Goal: Task Accomplishment & Management: Manage account settings

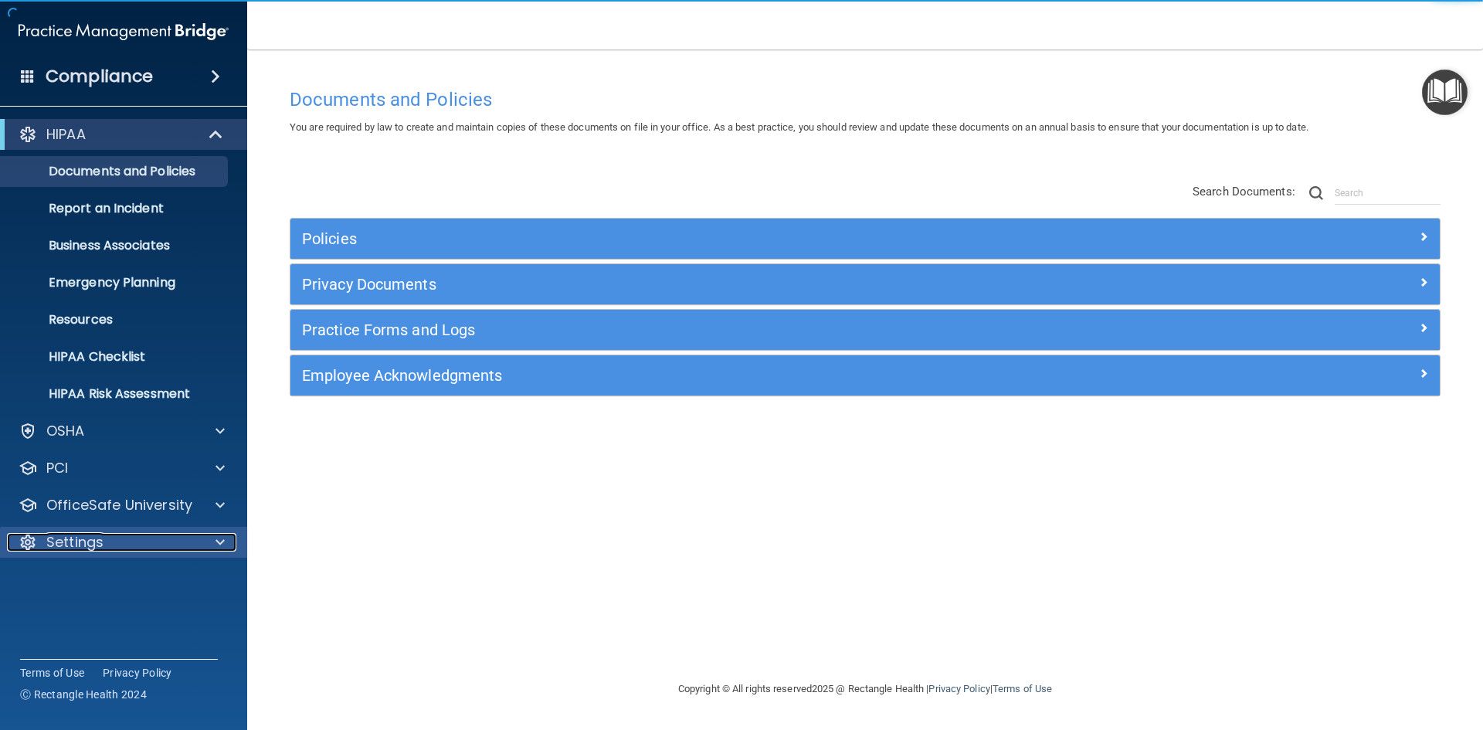
click at [206, 533] on div at bounding box center [218, 542] width 39 height 19
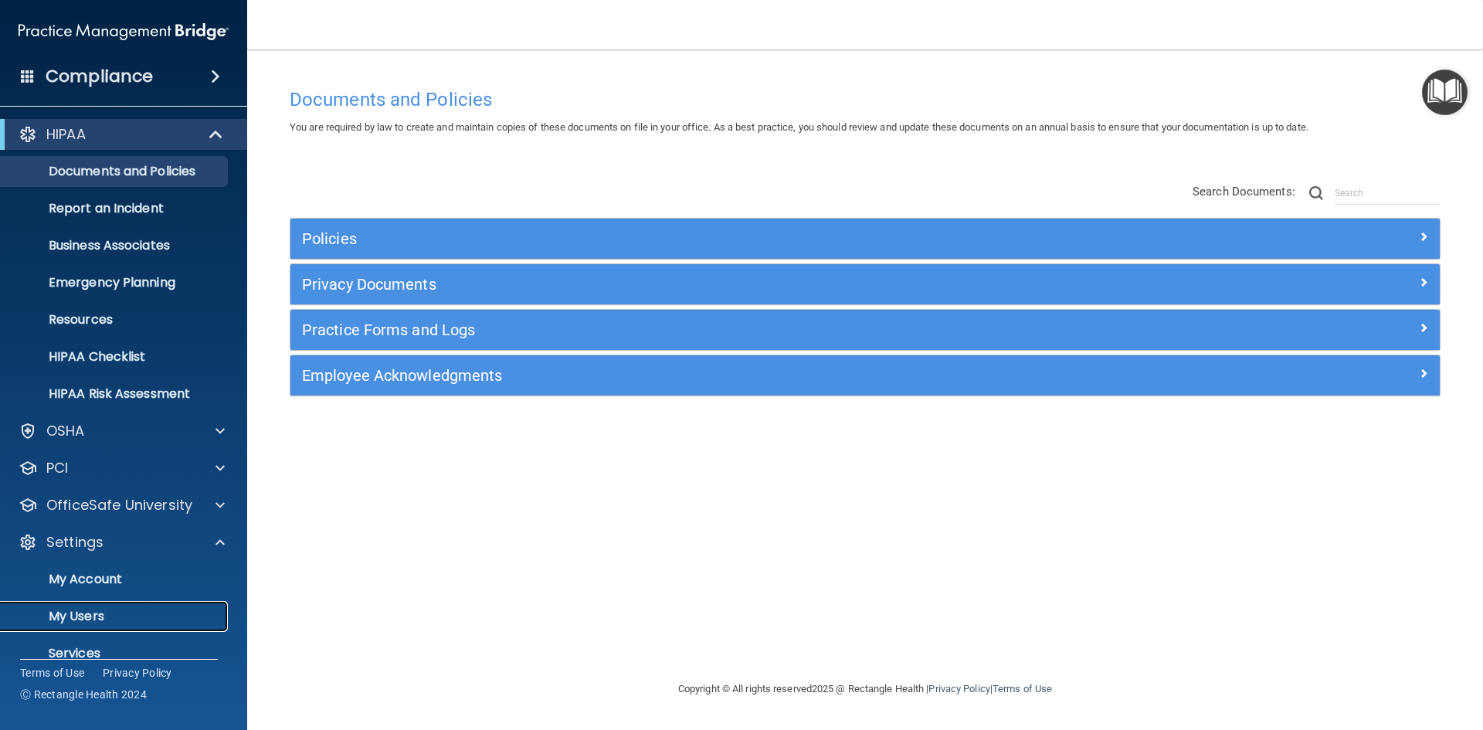
click at [173, 607] on link "My Users" at bounding box center [106, 616] width 243 height 31
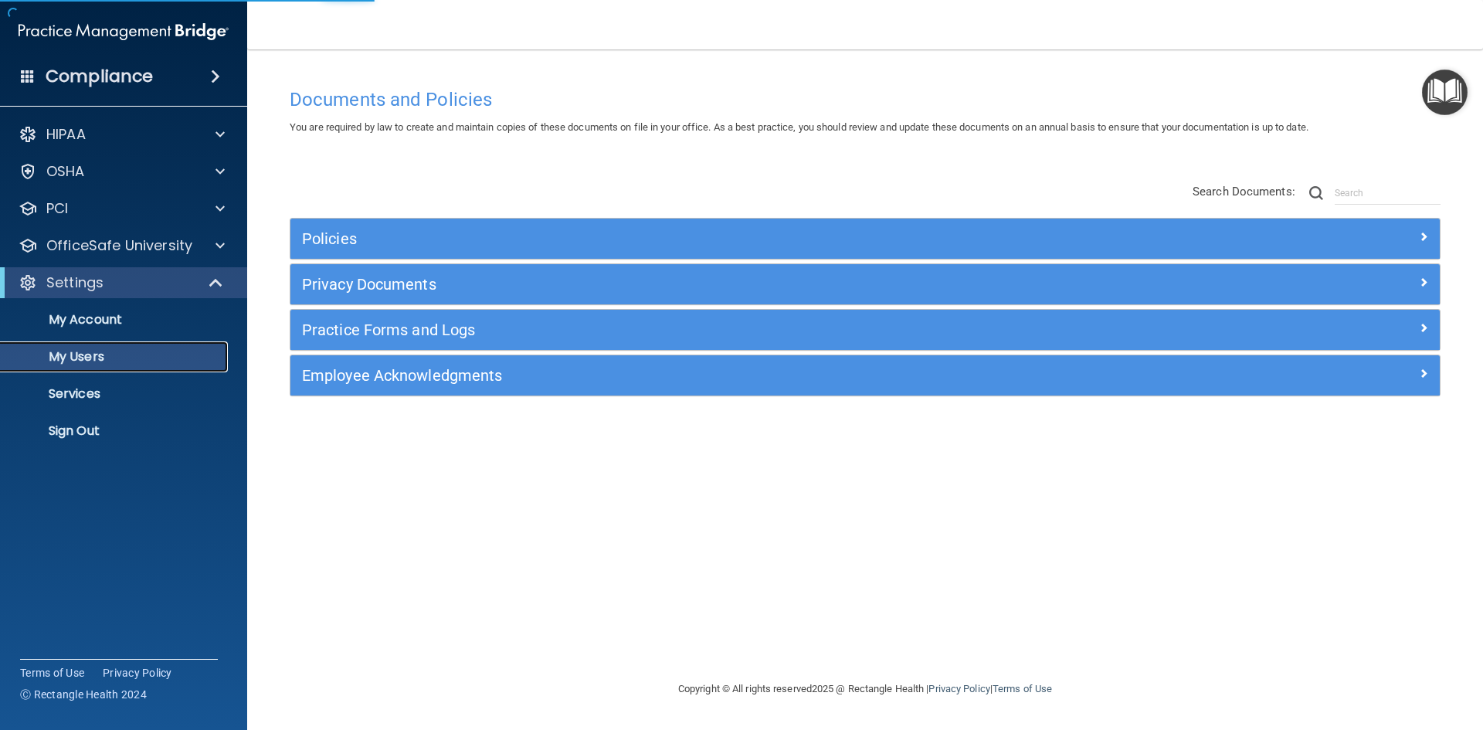
select select "20"
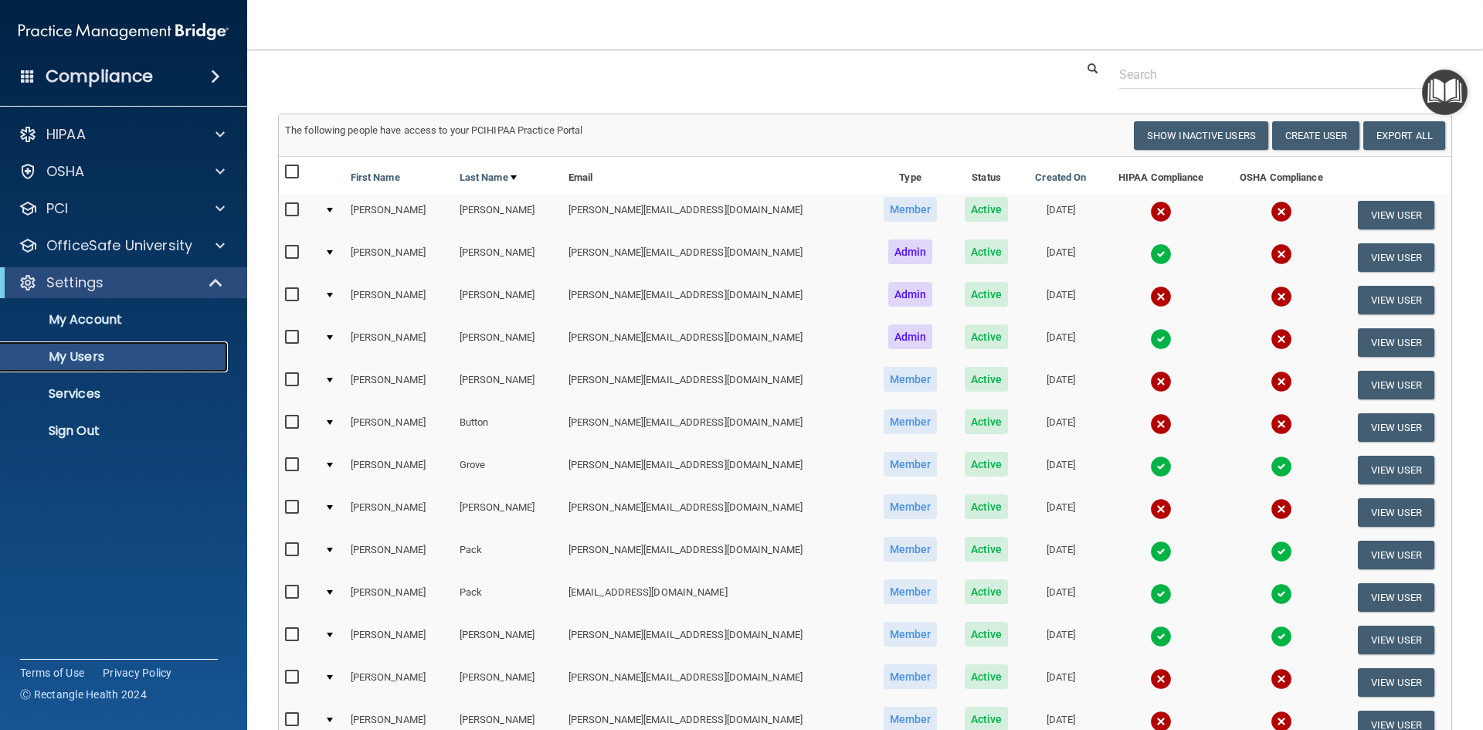
scroll to position [77, 0]
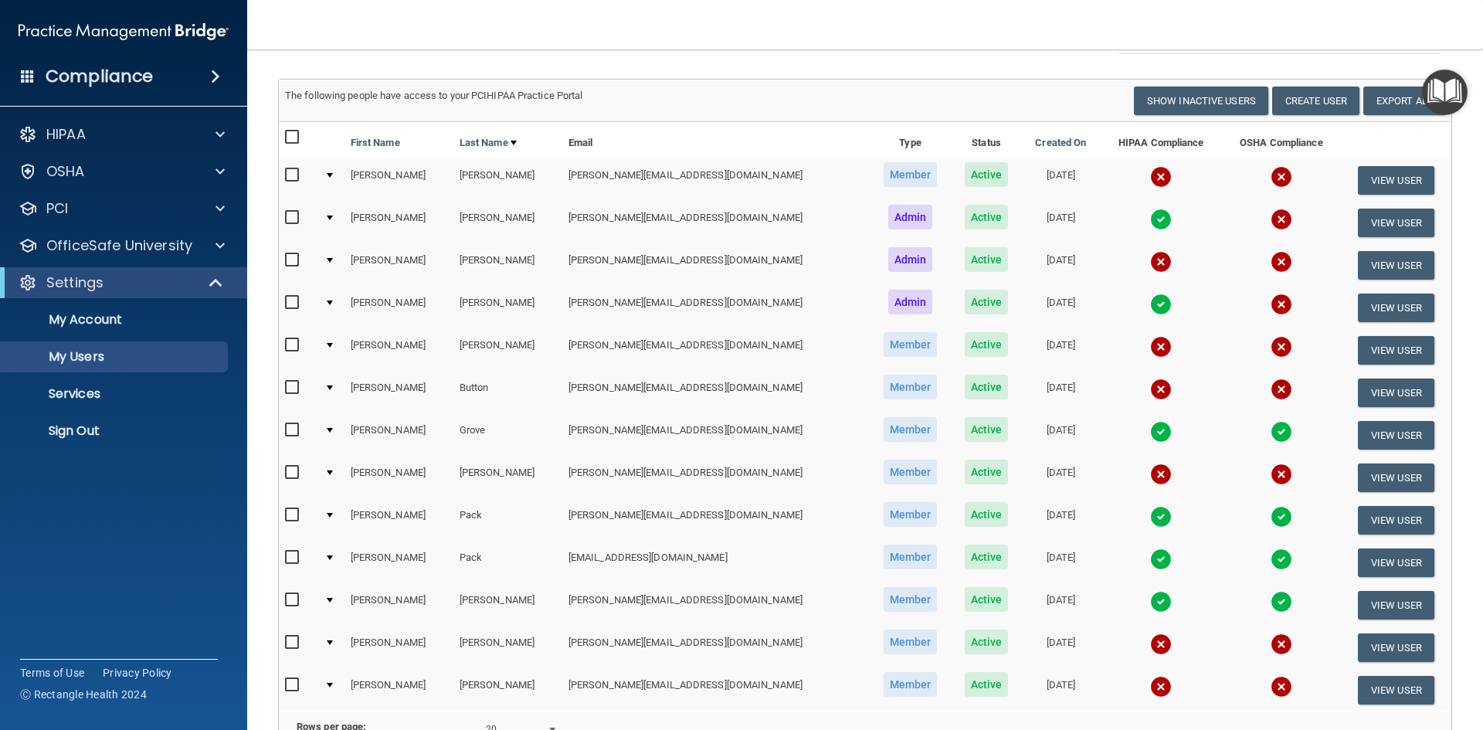
click at [293, 387] on input "checkbox" at bounding box center [294, 388] width 18 height 12
checkbox input "true"
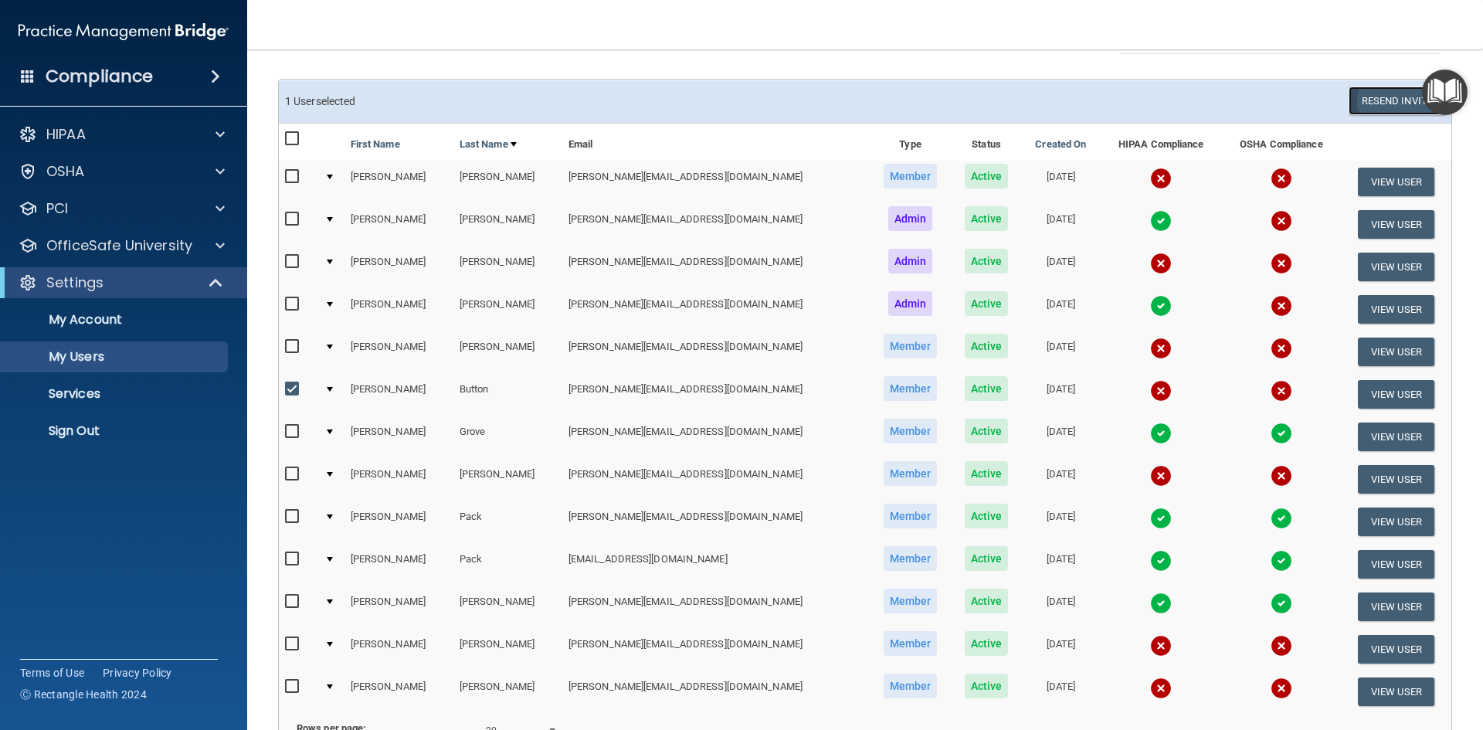
click at [1381, 107] on button "Resend Invite" at bounding box center [1397, 101] width 97 height 29
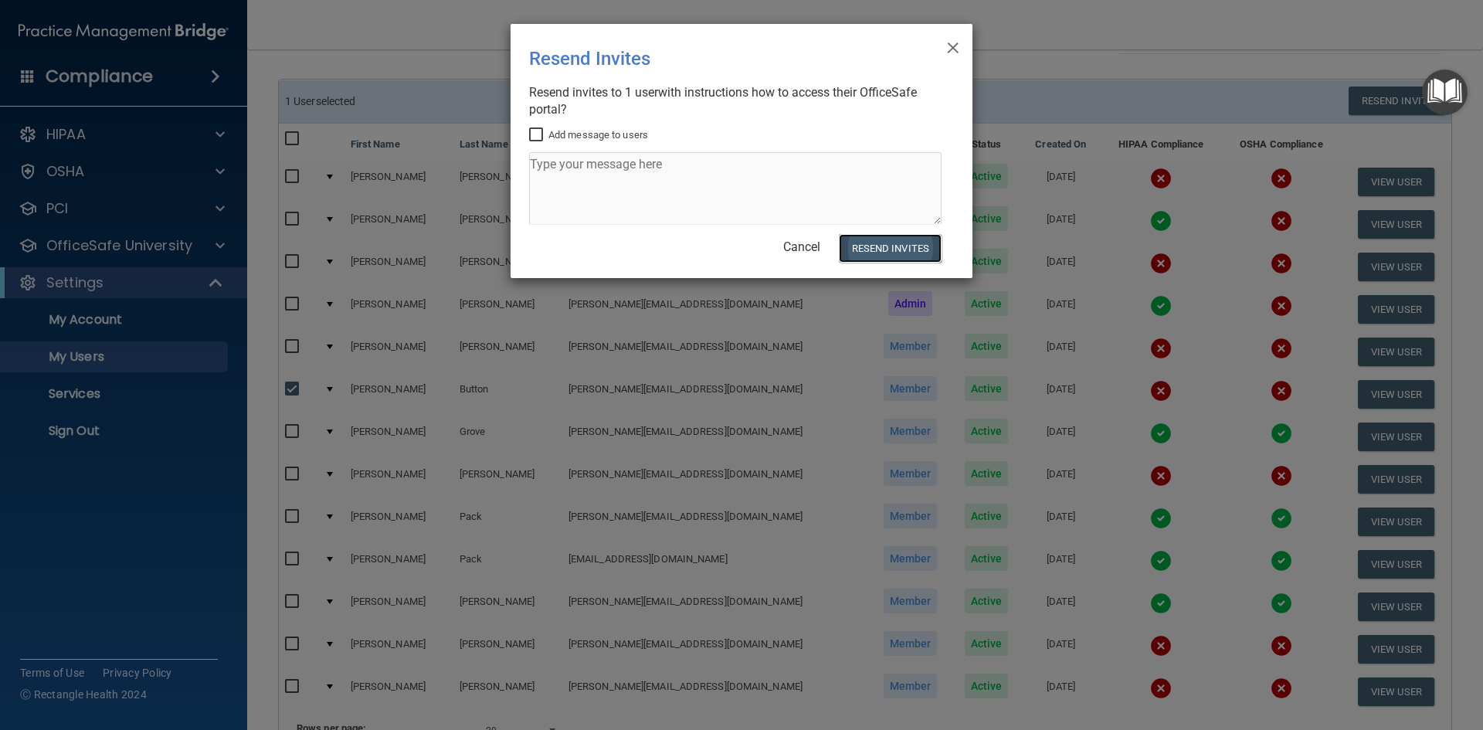
click at [885, 246] on button "Resend Invites" at bounding box center [890, 248] width 103 height 29
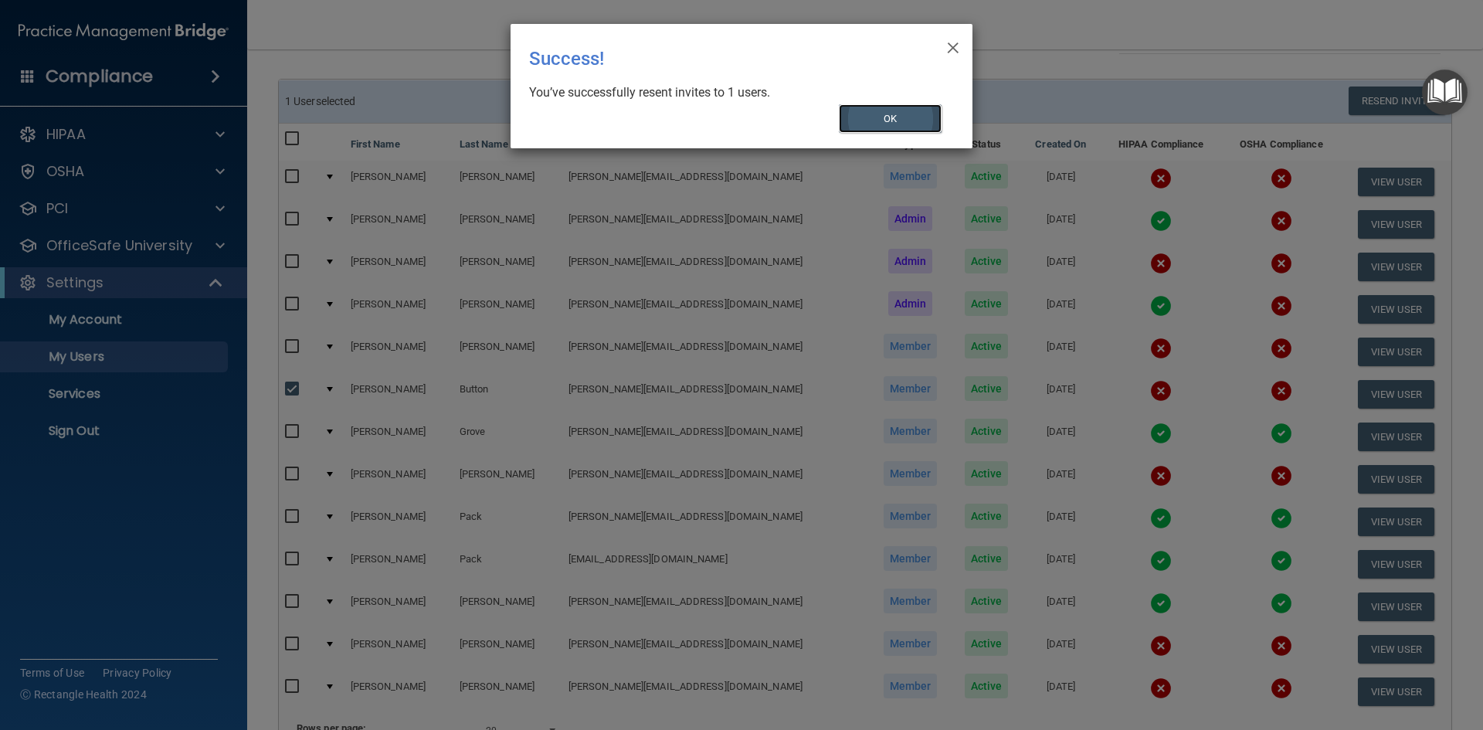
click at [921, 123] on button "OK" at bounding box center [891, 118] width 104 height 29
